Goal: Information Seeking & Learning: Learn about a topic

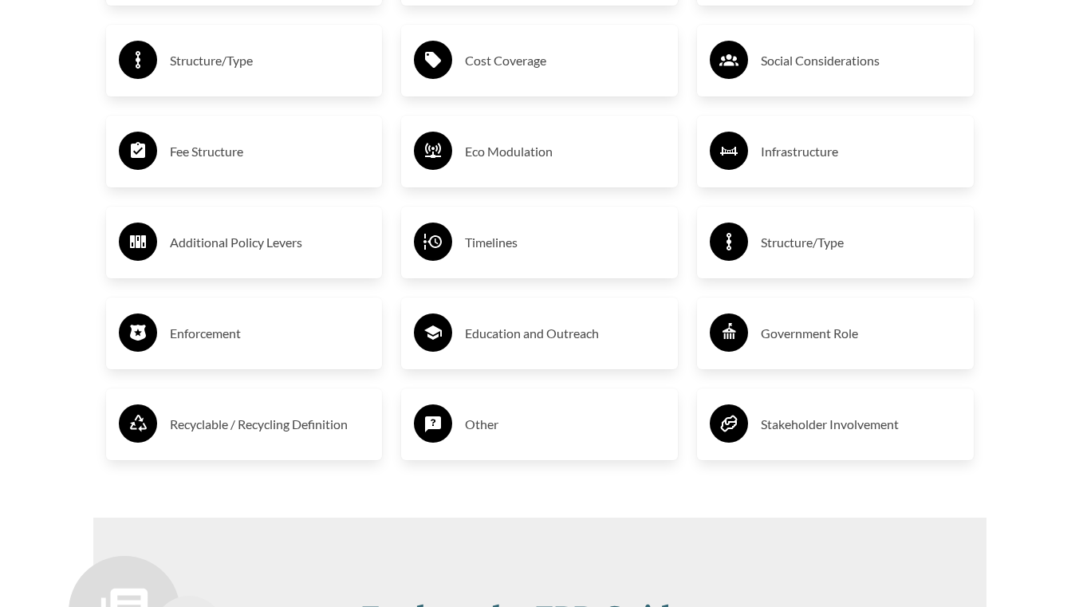
scroll to position [2808, 0]
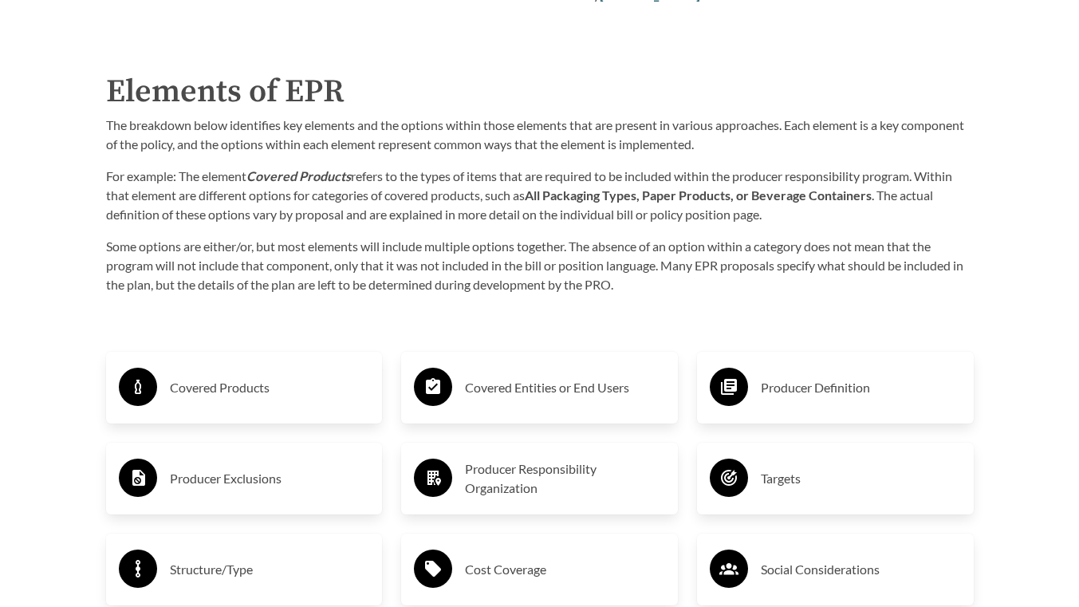
scroll to position [2531, 0]
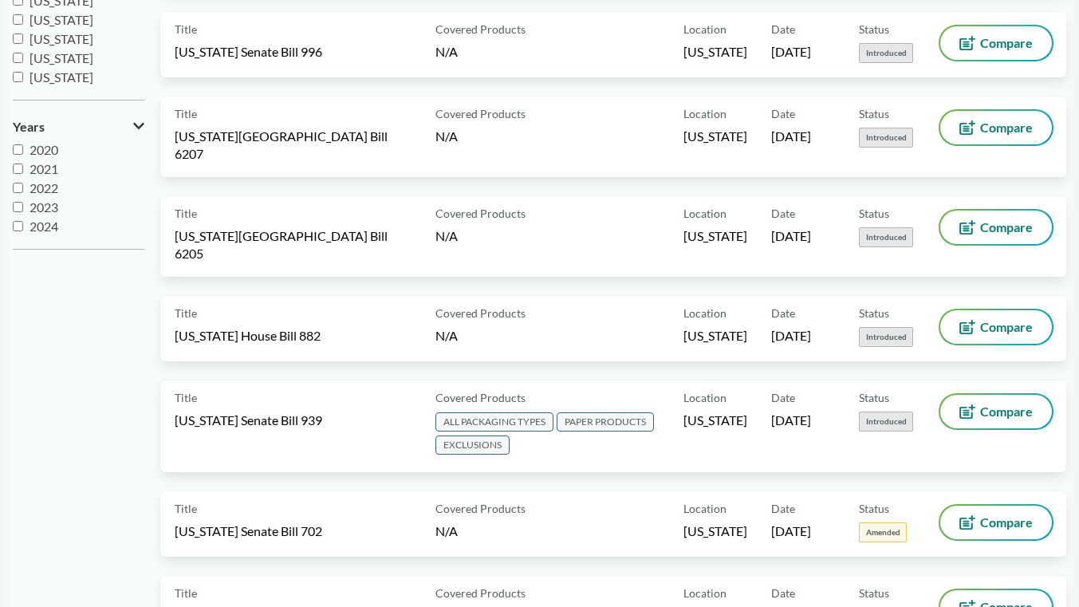
scroll to position [150, 0]
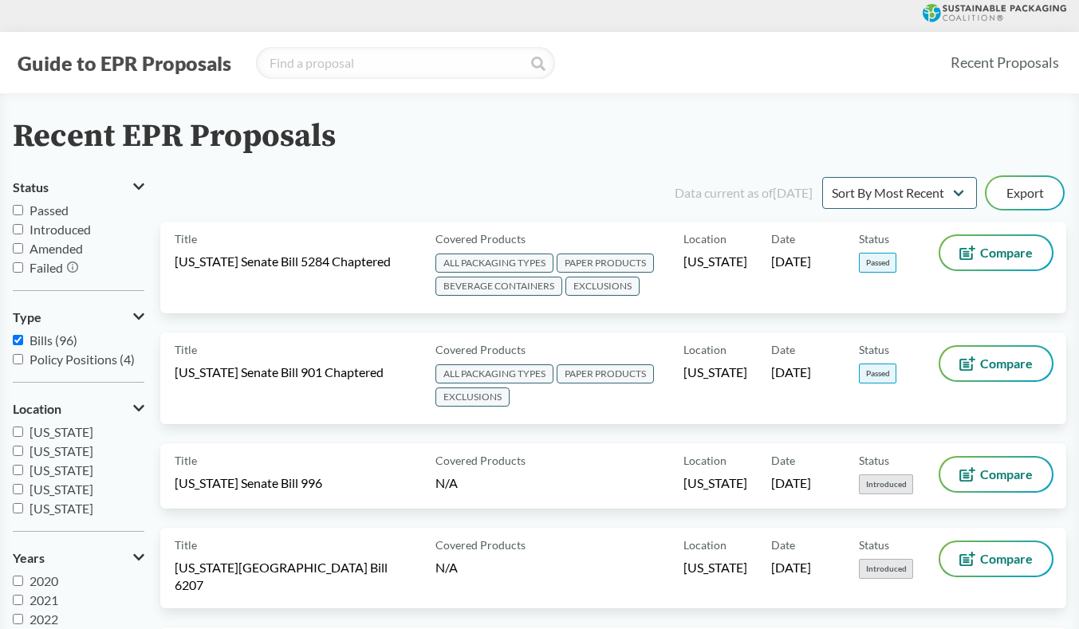
click at [53, 212] on span "Passed" at bounding box center [48, 210] width 39 height 15
click at [23, 212] on input "Passed" at bounding box center [18, 210] width 10 height 10
checkbox input "true"
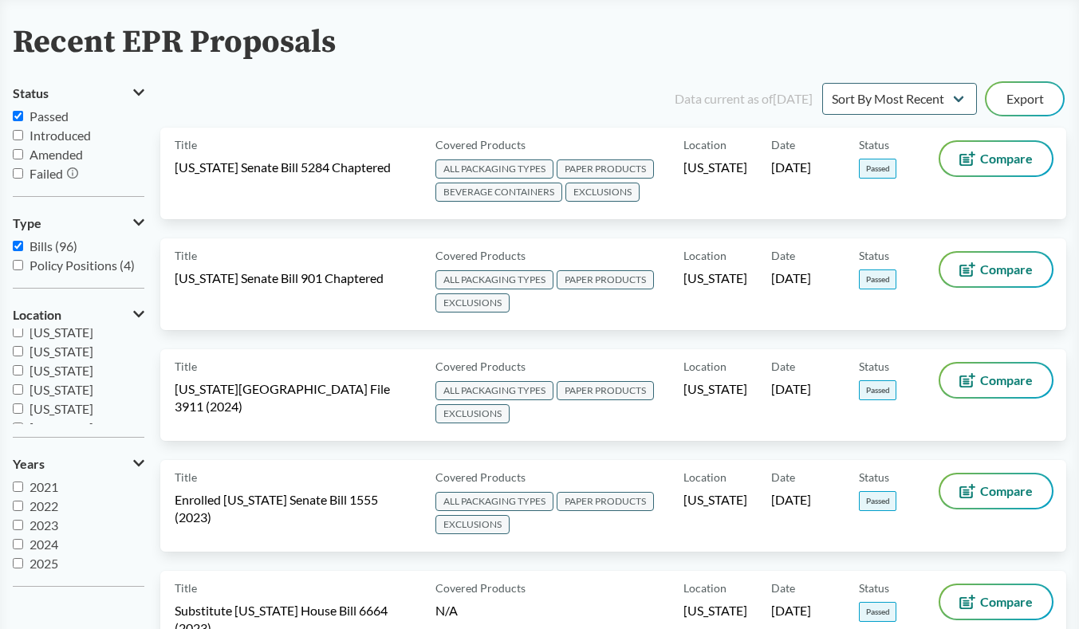
scroll to position [19, 0]
click at [19, 567] on input "2025" at bounding box center [18, 563] width 10 height 10
checkbox input "true"
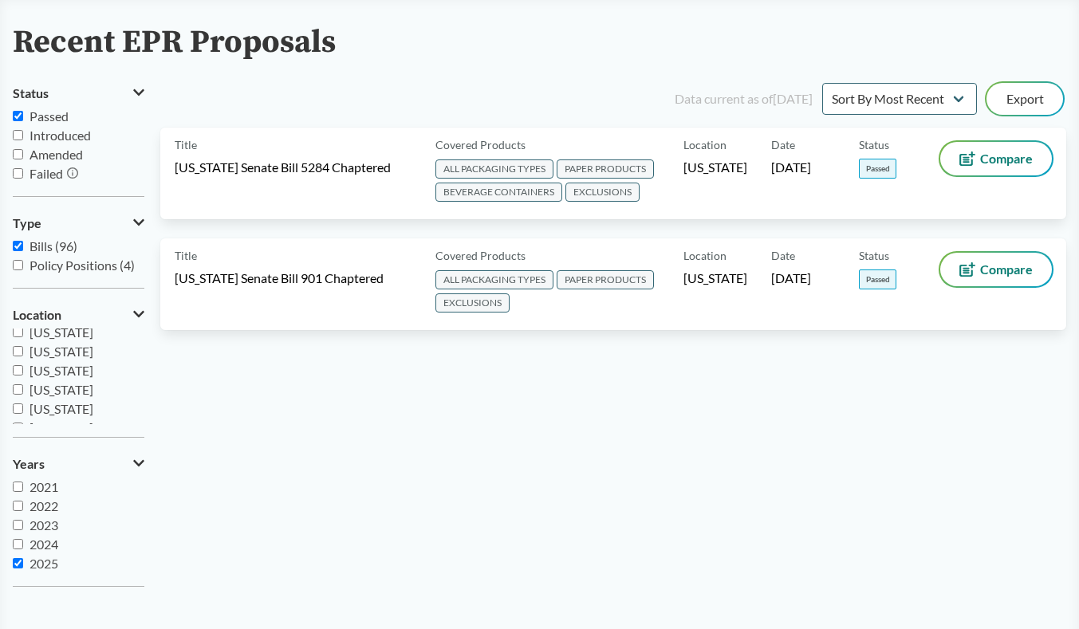
click at [352, 493] on div "Data current as of 12/11/2024 Sort By Most Recent Sort By Status Export Title W…" at bounding box center [613, 340] width 906 height 520
click at [17, 118] on input "Passed" at bounding box center [18, 116] width 10 height 10
checkbox input "false"
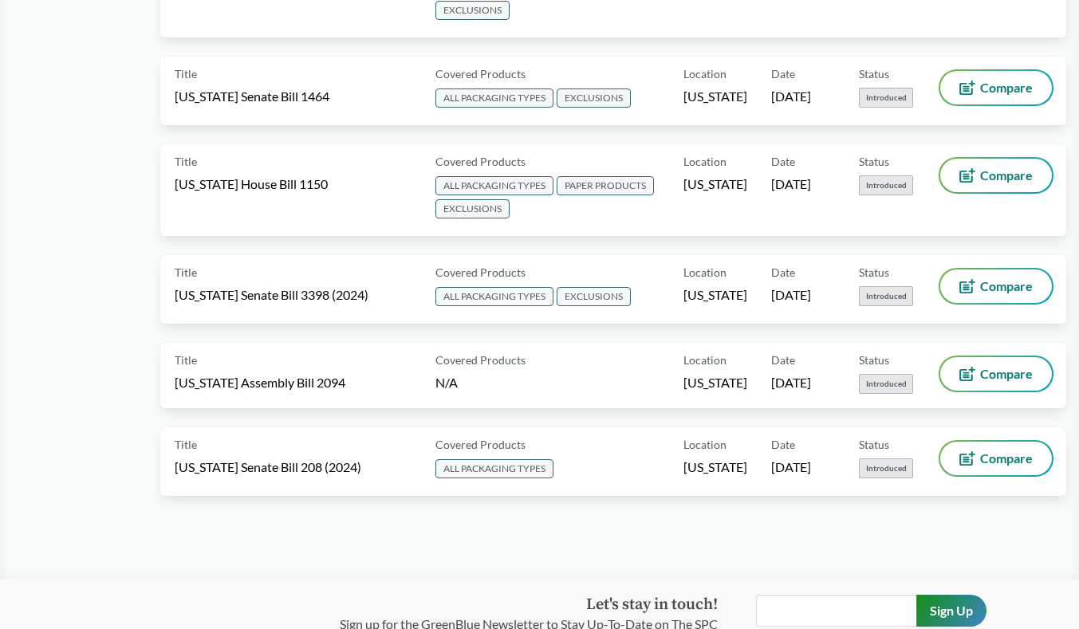
scroll to position [2424, 0]
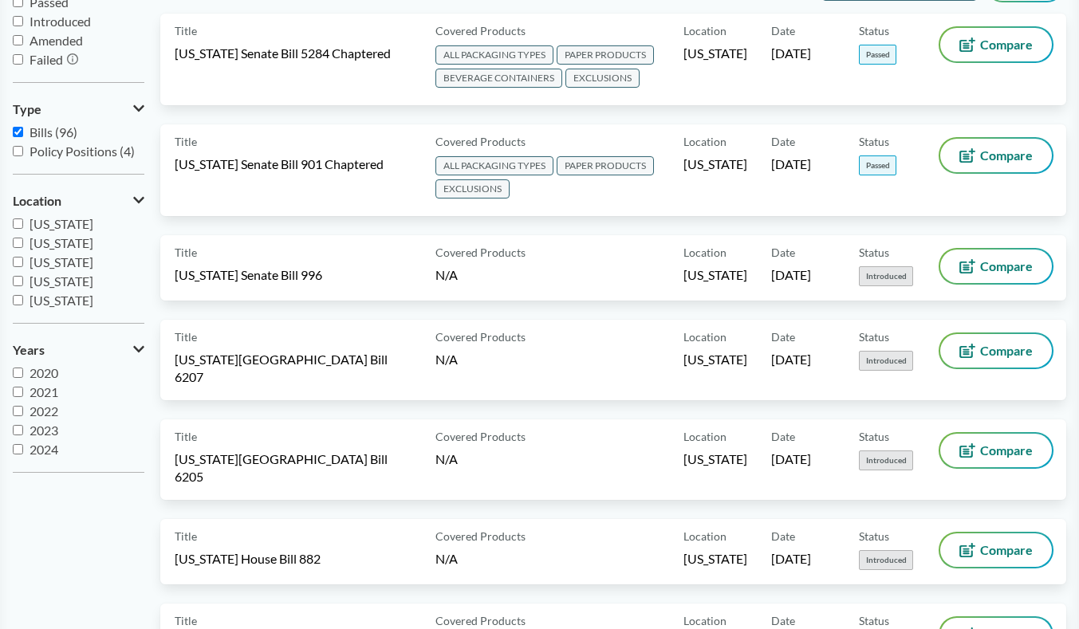
scroll to position [210, 0]
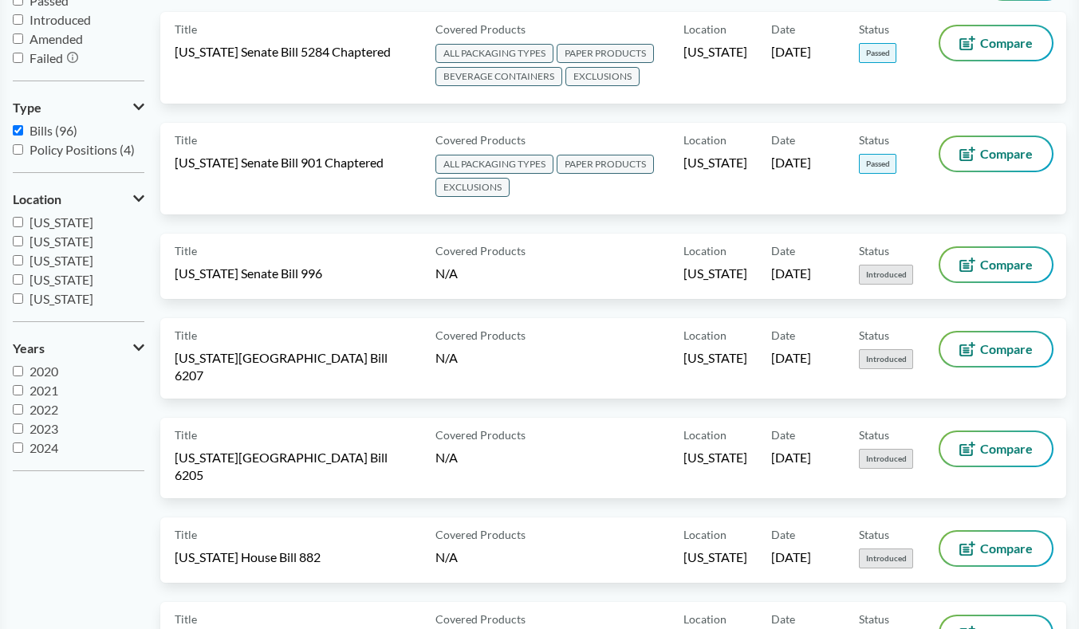
click at [139, 345] on icon at bounding box center [138, 347] width 11 height 13
click at [139, 345] on icon at bounding box center [140, 347] width 6 height 11
click at [18, 450] on input "2025" at bounding box center [18, 447] width 10 height 10
checkbox input "true"
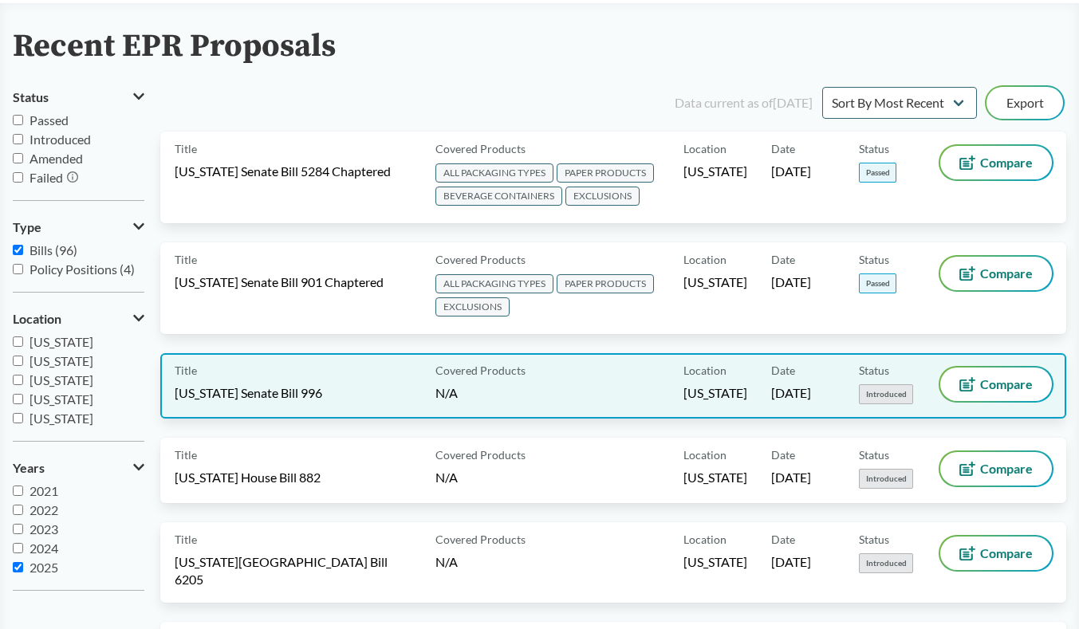
scroll to position [92, 0]
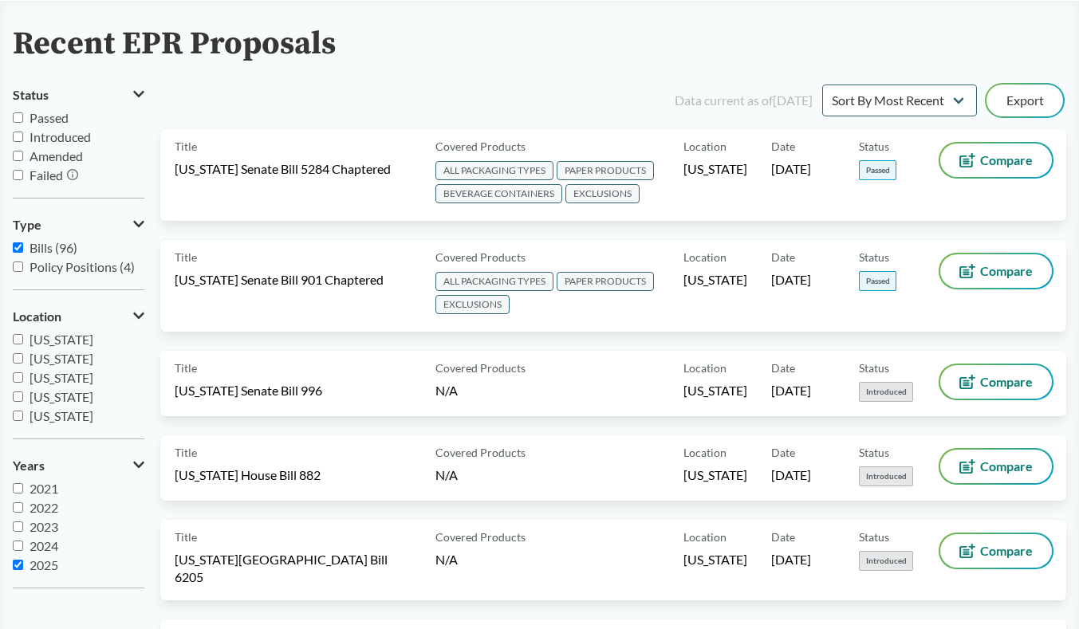
click at [71, 138] on span "Introduced" at bounding box center [59, 136] width 61 height 15
click at [23, 138] on input "Introduced" at bounding box center [18, 137] width 10 height 10
checkbox input "true"
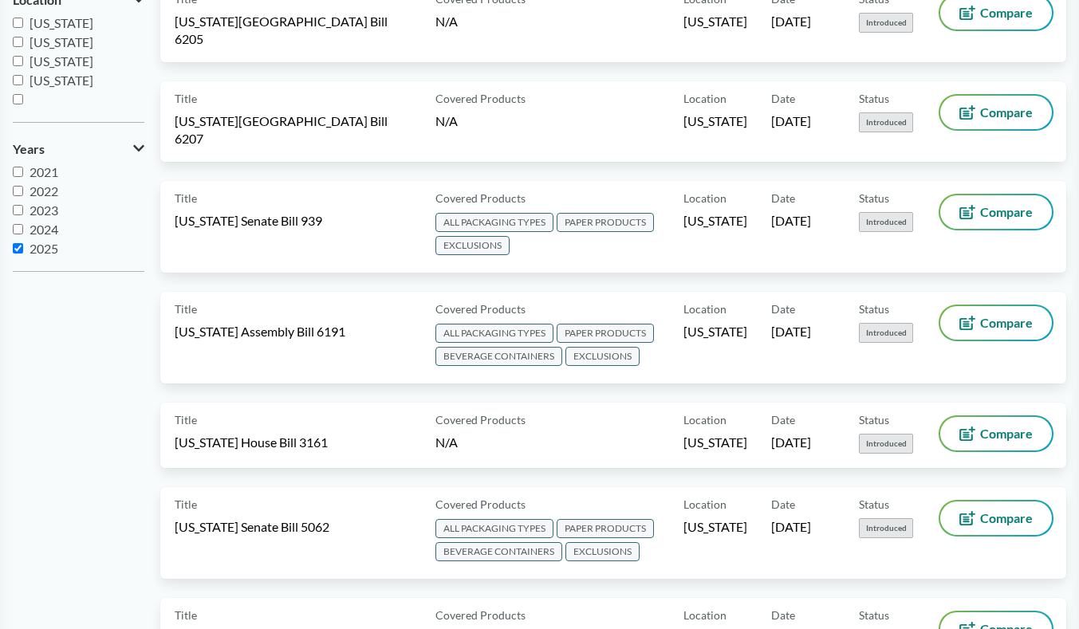
scroll to position [440, 0]
